Goal: Find contact information: Find contact information

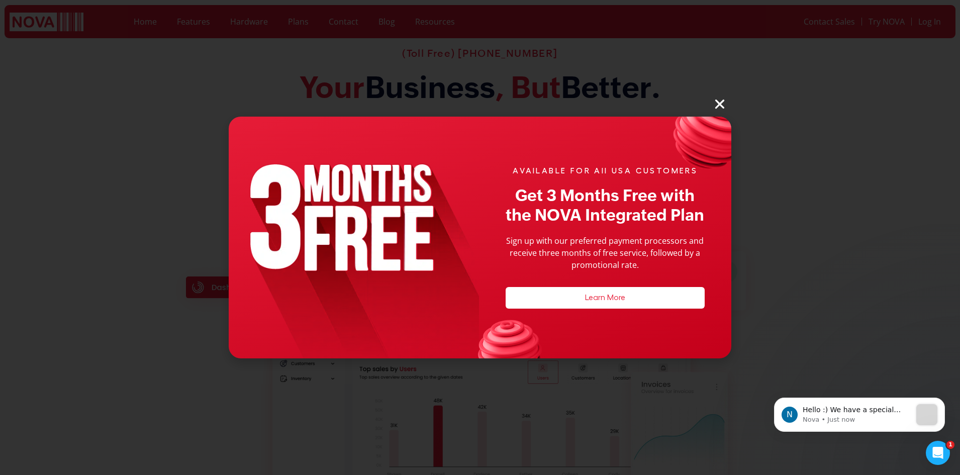
click at [723, 106] on icon "Close" at bounding box center [719, 103] width 13 height 13
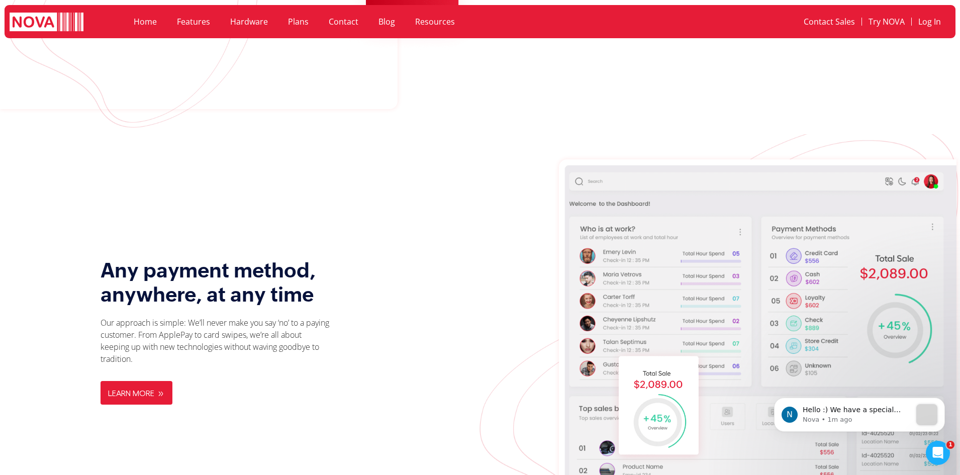
scroll to position [1709, 0]
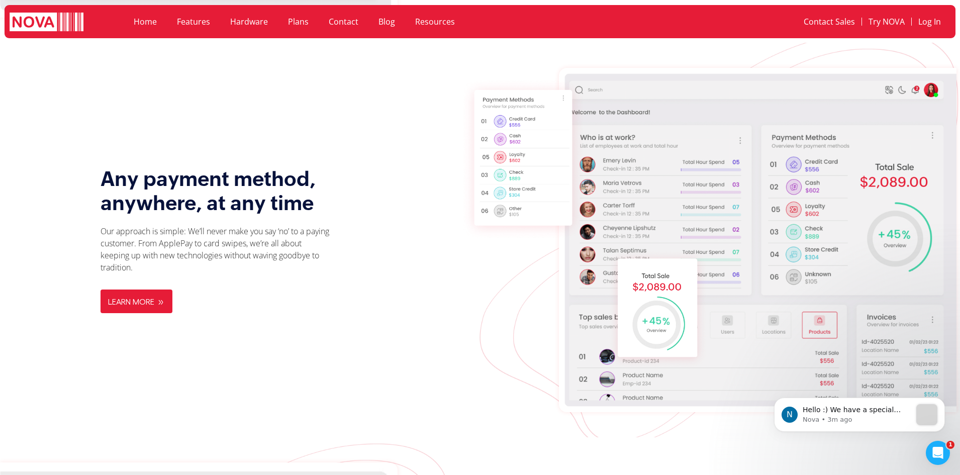
click at [293, 19] on link "Plans" at bounding box center [298, 21] width 41 height 23
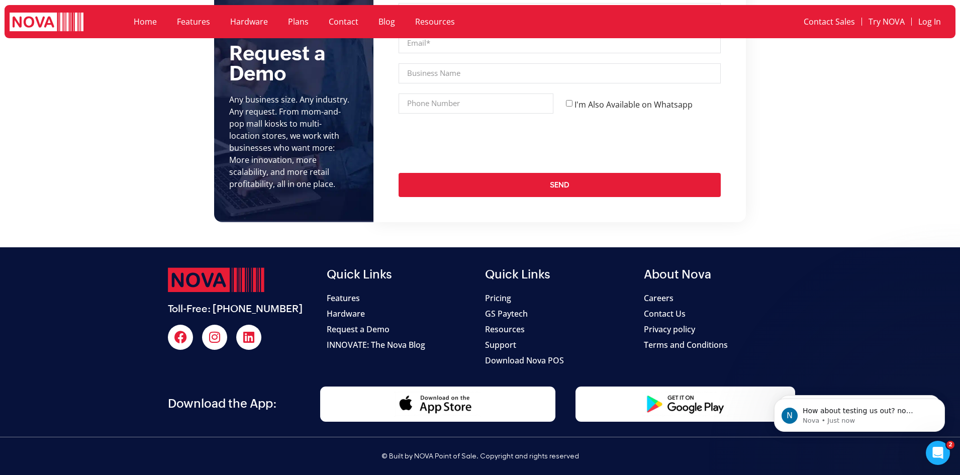
scroll to position [1609, 0]
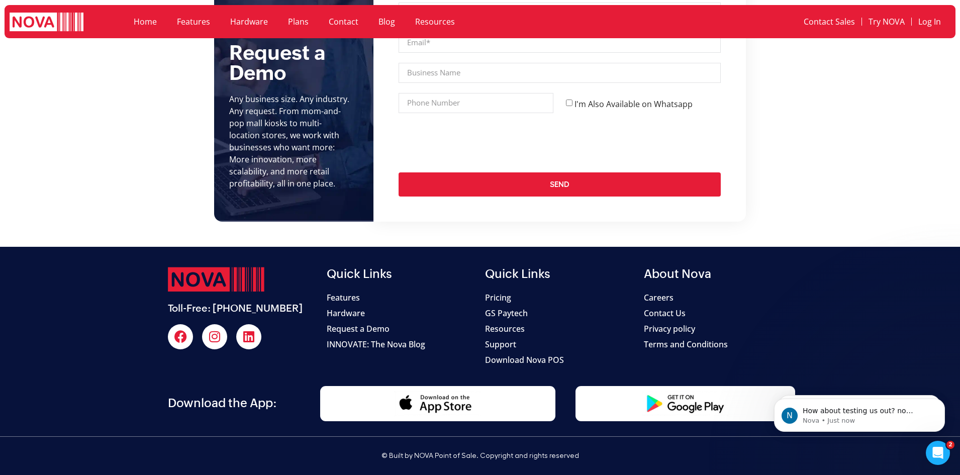
click at [658, 312] on span "Contact Us" at bounding box center [665, 313] width 42 height 12
